Goal: Book appointment/travel/reservation

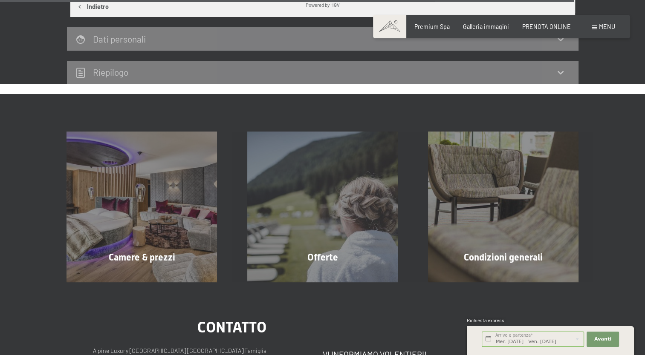
scroll to position [1732, 0]
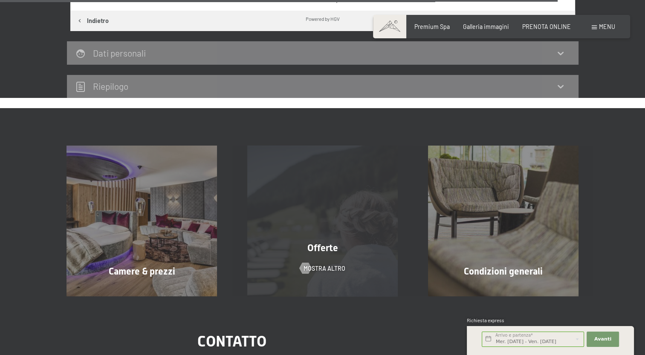
click at [324, 262] on div "Offerte mostra altro" at bounding box center [322, 221] width 181 height 150
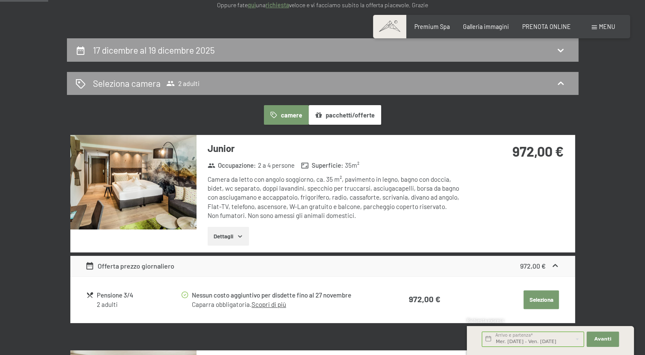
scroll to position [151, 0]
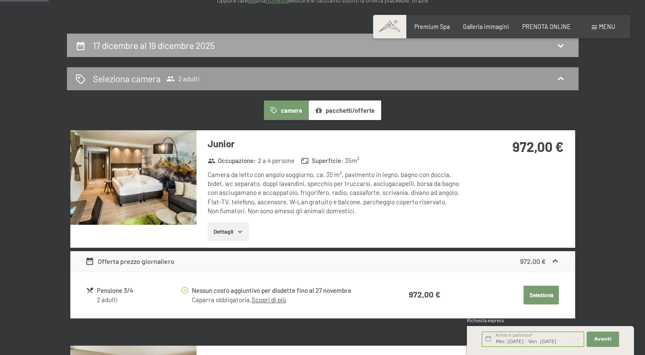
click at [535, 55] on div "17 dicembre al 19 dicembre 2025" at bounding box center [322, 45] width 511 height 23
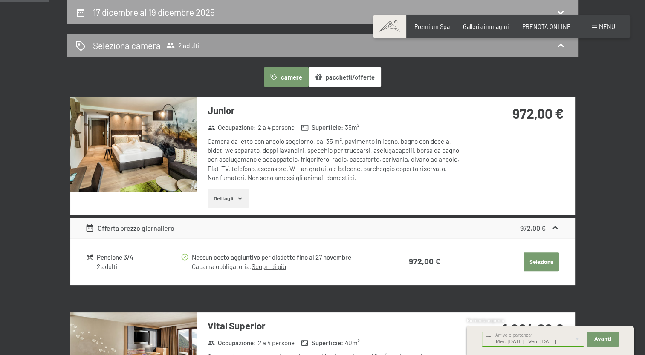
select select "[DATE]"
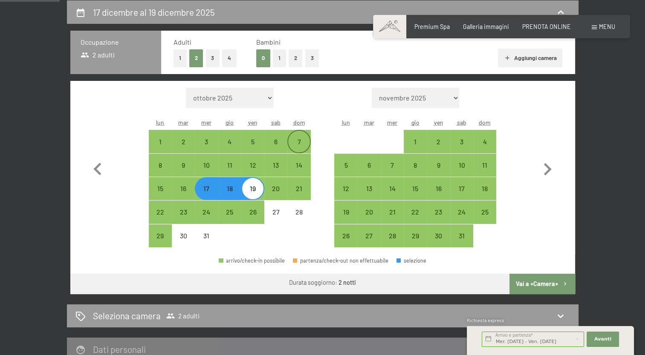
click at [303, 147] on div "7" at bounding box center [298, 149] width 21 height 21
select select "[DATE]"
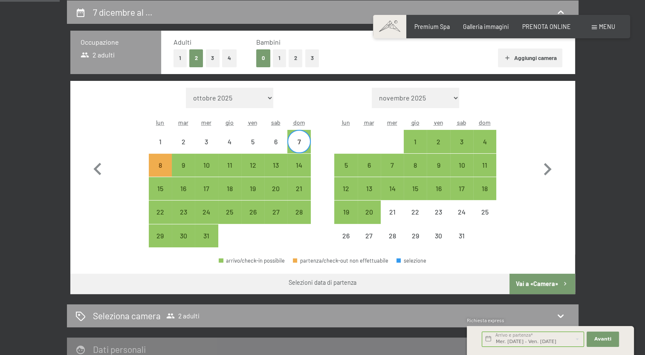
click at [298, 144] on div "7" at bounding box center [298, 149] width 21 height 21
select select "[DATE]"
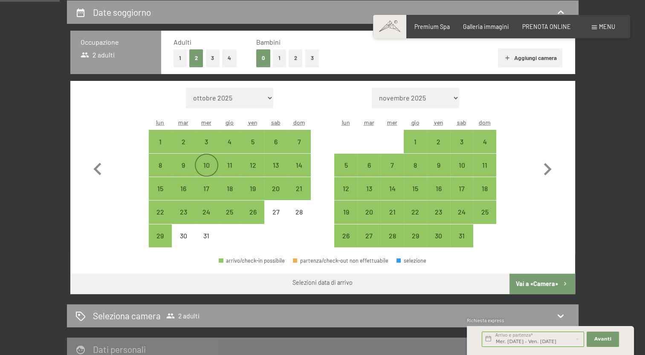
click at [210, 163] on div "10" at bounding box center [206, 172] width 21 height 21
select select "[DATE]"
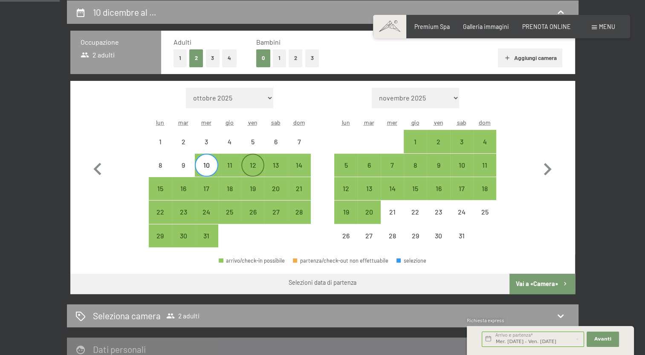
click at [254, 163] on div "12" at bounding box center [252, 172] width 21 height 21
select select "[DATE]"
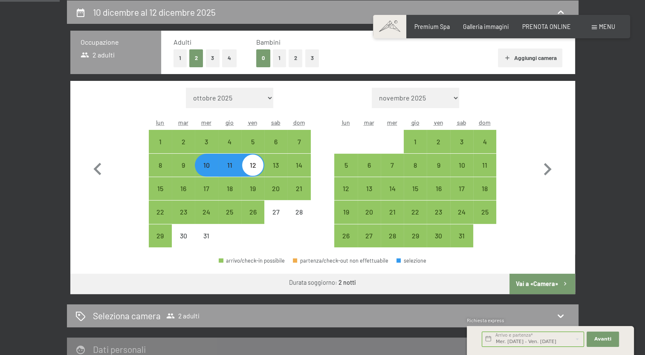
click at [534, 280] on button "Vai a «Camera»" at bounding box center [541, 284] width 65 height 20
select select "[DATE]"
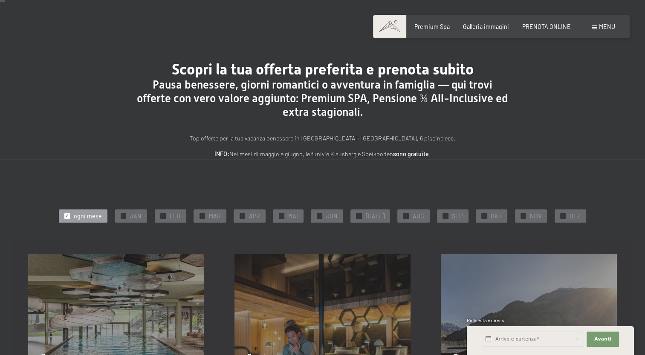
scroll to position [7, 0]
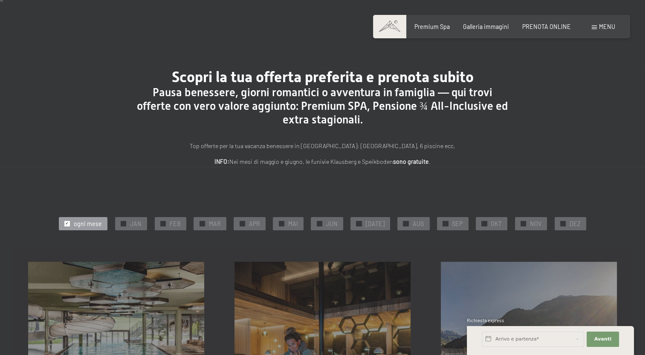
click at [494, 31] on div "Prenotazione Richiesta Premium Spa Galleria immagini PRENOTA ONLINE Menu DE IT …" at bounding box center [501, 27] width 227 height 9
